Goal: Feedback & Contribution: Leave review/rating

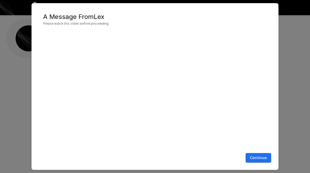
click at [264, 159] on button "Continue" at bounding box center [257, 158] width 25 height 10
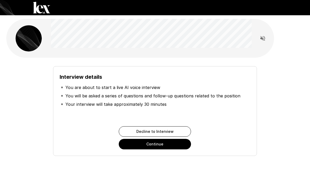
click at [182, 145] on button "Continue" at bounding box center [155, 144] width 72 height 10
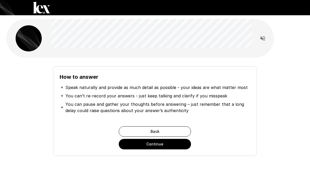
click at [180, 147] on button "Continue" at bounding box center [155, 144] width 72 height 10
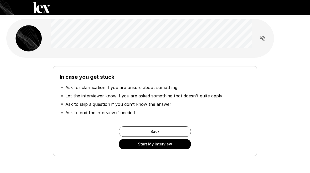
click at [185, 142] on button "Start My Interview" at bounding box center [155, 144] width 72 height 10
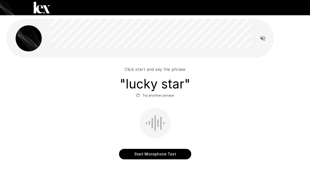
click at [185, 156] on button "Start Microphone Test" at bounding box center [155, 154] width 72 height 10
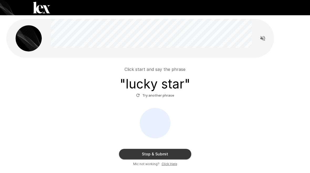
click at [187, 155] on button "Stop & Submit" at bounding box center [155, 154] width 72 height 10
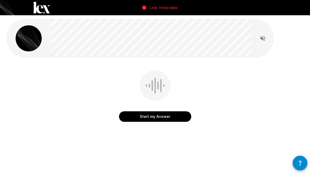
click at [180, 119] on button "Start my Answer" at bounding box center [155, 116] width 72 height 10
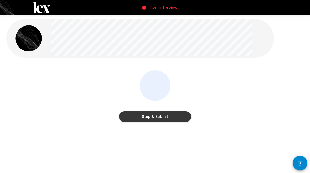
click at [181, 119] on button "Stop & Submit" at bounding box center [155, 116] width 72 height 10
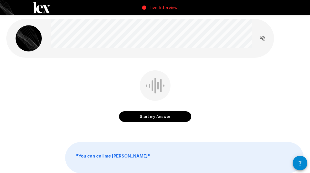
click at [267, 39] on button "Read questions aloud" at bounding box center [262, 38] width 10 height 10
click at [174, 118] on button "Start my Answer" at bounding box center [155, 116] width 72 height 10
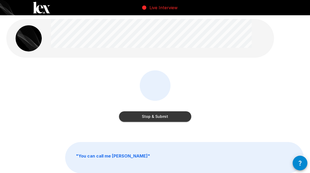
click at [185, 117] on button "Stop & Submit" at bounding box center [155, 116] width 72 height 10
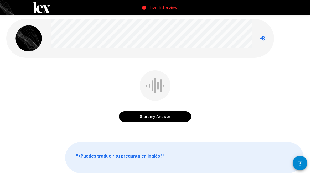
click at [176, 117] on button "Start my Answer" at bounding box center [155, 116] width 72 height 10
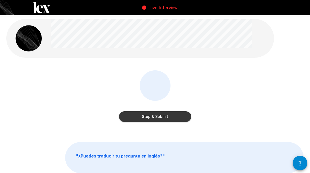
click at [175, 117] on button "Stop & Submit" at bounding box center [155, 116] width 72 height 10
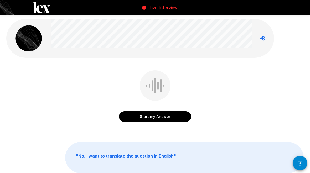
click at [180, 118] on button "Start my Answer" at bounding box center [155, 116] width 72 height 10
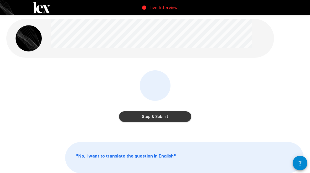
click at [182, 118] on button "Stop & Submit" at bounding box center [155, 116] width 72 height 10
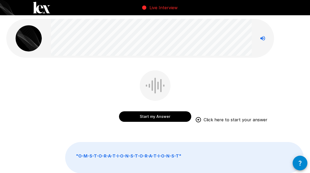
click at [178, 119] on button "Start my Answer" at bounding box center [155, 116] width 72 height 10
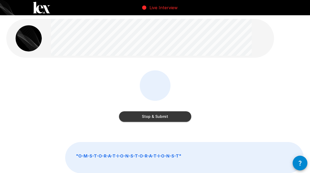
click at [184, 116] on button "Stop & Submit" at bounding box center [155, 116] width 72 height 10
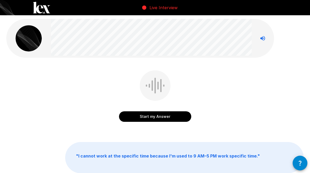
click at [181, 114] on button "Start my Answer" at bounding box center [155, 116] width 72 height 10
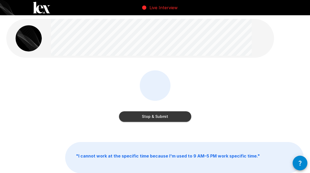
click at [182, 119] on button "Stop & Submit" at bounding box center [155, 116] width 72 height 10
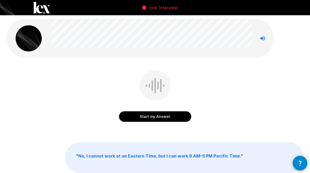
click at [186, 114] on button "Start my Answer" at bounding box center [155, 116] width 72 height 10
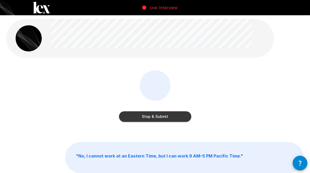
click at [186, 116] on button "Stop & Submit" at bounding box center [155, 116] width 72 height 10
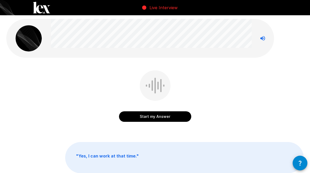
click at [186, 119] on button "Start my Answer" at bounding box center [155, 116] width 72 height 10
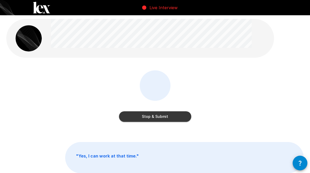
click at [181, 118] on button "Stop & Submit" at bounding box center [155, 116] width 72 height 10
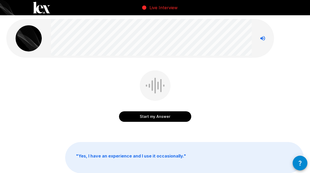
click at [179, 114] on button "Start my Answer" at bounding box center [155, 116] width 72 height 10
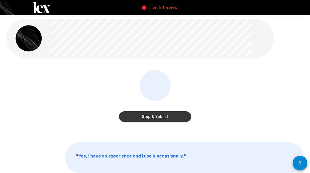
click at [187, 113] on button "Stop & Submit" at bounding box center [155, 116] width 72 height 10
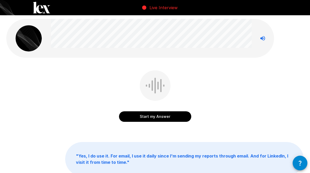
click at [183, 116] on button "Start my Answer" at bounding box center [155, 116] width 72 height 10
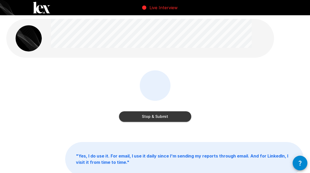
click at [182, 114] on button "Stop & Submit" at bounding box center [155, 116] width 72 height 10
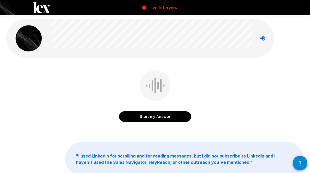
click at [180, 119] on button "Start my Answer" at bounding box center [155, 116] width 72 height 10
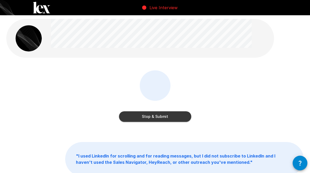
click at [185, 117] on button "Stop & Submit" at bounding box center [155, 116] width 72 height 10
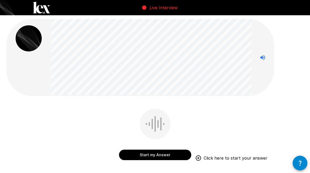
click at [171, 154] on button "Start my Answer" at bounding box center [155, 155] width 72 height 10
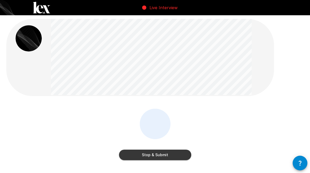
click at [178, 155] on button "Stop & Submit" at bounding box center [155, 155] width 72 height 10
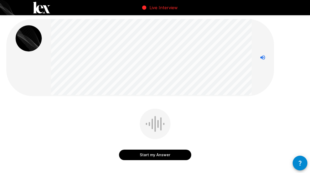
click at [185, 159] on button "Start my Answer" at bounding box center [155, 155] width 72 height 10
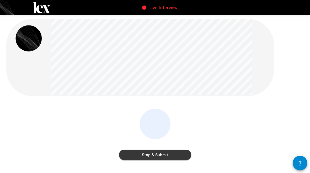
click at [175, 155] on button "Stop & Submit" at bounding box center [155, 155] width 72 height 10
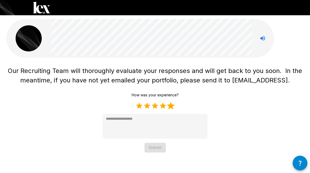
click at [174, 107] on label "5 Stars" at bounding box center [171, 106] width 8 height 8
type textarea "*"
click at [161, 147] on button "Submit" at bounding box center [154, 148] width 21 height 10
